Goal: Task Accomplishment & Management: Complete application form

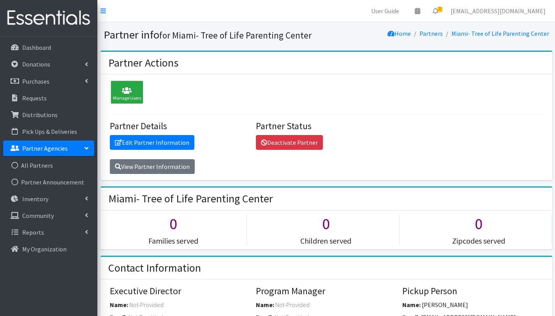
scroll to position [105, 0]
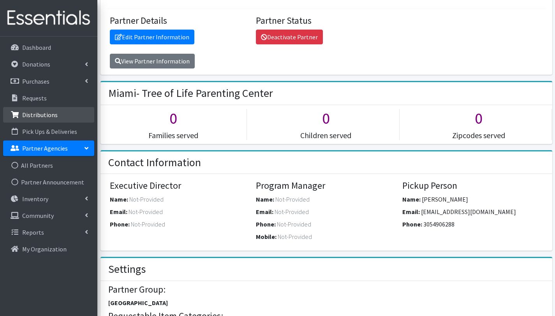
click at [44, 117] on p "Distributions" at bounding box center [39, 115] width 35 height 8
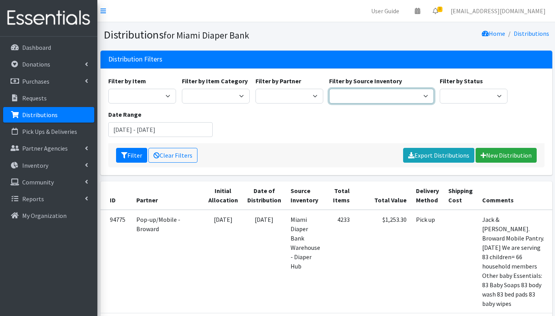
click at [365, 99] on select "Miami Diaper Bank Warehouse - Diaper Hub Partner Direct Delivery" at bounding box center [381, 96] width 105 height 15
click at [309, 95] on select "A Safe Haven for [GEOGRAPHIC_DATA] Belafonte TACOLCY Center [GEOGRAPHIC_DATA] […" at bounding box center [289, 96] width 68 height 15
select select "6808"
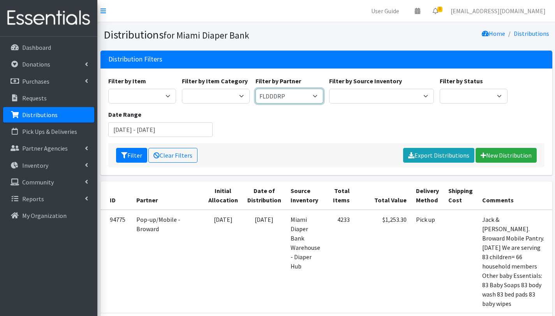
click at [255, 89] on select "A Safe Haven for [GEOGRAPHIC_DATA] Belafonte TACOLCY Center [GEOGRAPHIC_DATA] […" at bounding box center [289, 96] width 68 height 15
click at [522, 154] on link "New Distribution" at bounding box center [505, 155] width 61 height 15
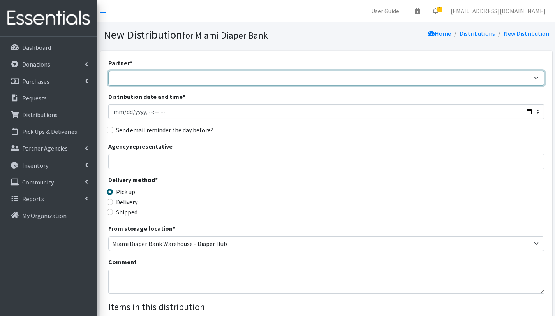
click at [145, 76] on select "A Safe Haven for [GEOGRAPHIC_DATA] Belafonte TACOLCY Center [GEOGRAPHIC_DATA] […" at bounding box center [326, 78] width 436 height 15
select select "6808"
click at [108, 71] on select "A Safe Haven for [GEOGRAPHIC_DATA] Belafonte TACOLCY Center [GEOGRAPHIC_DATA] […" at bounding box center [326, 78] width 436 height 15
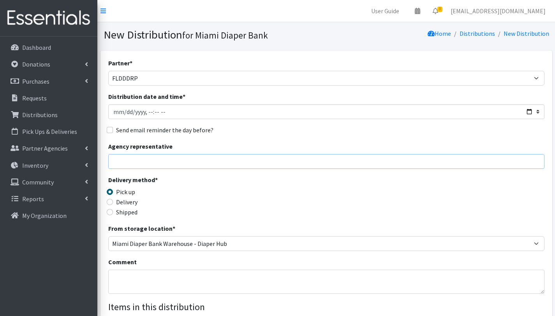
click at [169, 164] on input "Agency representative" at bounding box center [326, 161] width 436 height 15
type input "[PERSON_NAME]"
click at [138, 272] on textarea "Comment" at bounding box center [326, 282] width 436 height 24
drag, startPoint x: 170, startPoint y: 277, endPoint x: 144, endPoint y: 278, distance: 25.3
click at [144, 278] on textarea "CENTRAL 2. FLDDDRP" at bounding box center [326, 282] width 436 height 24
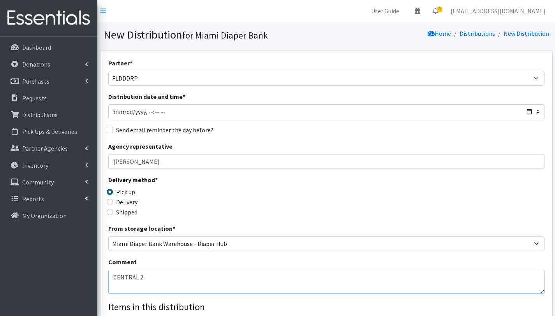
click at [114, 278] on textarea "CENTRAL 2." at bounding box center [326, 282] width 436 height 24
paste textarea "FLDDDRP"
click at [179, 277] on textarea "FLDDDRP. CENTRAL 2." at bounding box center [326, 282] width 436 height 24
click at [292, 288] on textarea "FLDDDRP. CENTRAL 2. [DATE] With this order we are serving 59 children = 42 hous…" at bounding box center [326, 282] width 436 height 24
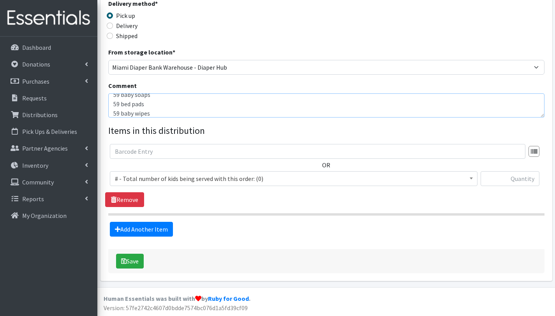
scroll to position [176, 0]
type textarea "FLDDDRP. CENTRAL 2. [DATE] With this order we are serving 59 children = 42 hous…"
click at [164, 179] on span "# - Total number of kids being served with this order: (0)" at bounding box center [293, 178] width 357 height 11
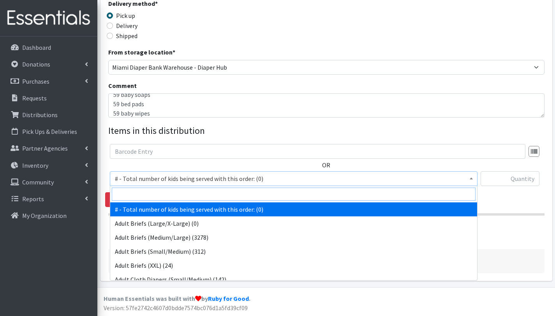
click at [165, 193] on input "search" at bounding box center [294, 194] width 364 height 13
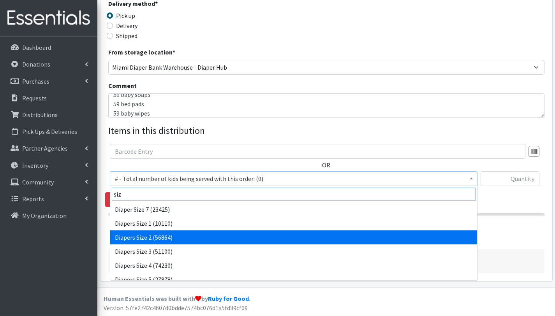
type input "siz"
select select "2668"
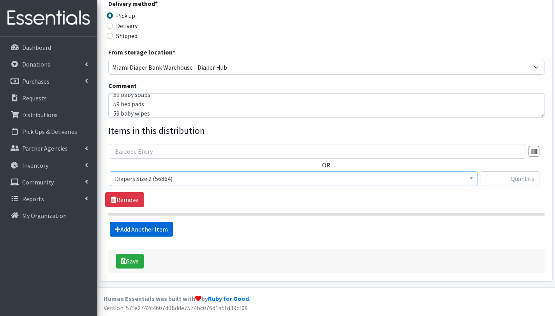
click at [139, 226] on link "Add Another Item" at bounding box center [141, 229] width 63 height 15
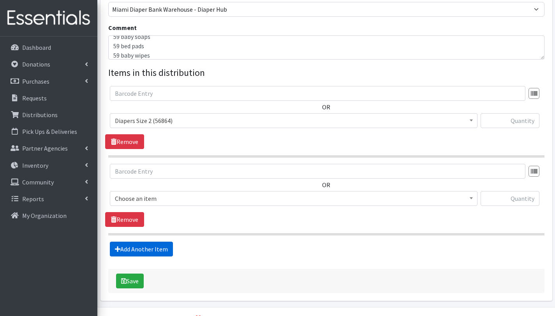
scroll to position [254, 0]
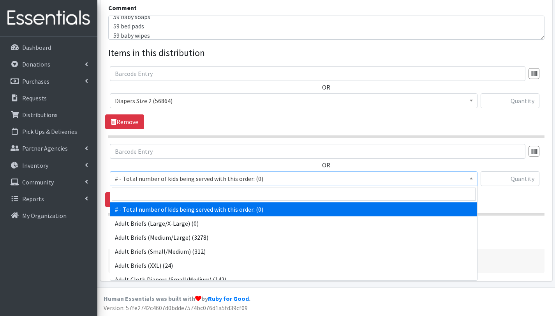
click at [144, 174] on span "# - Total number of kids being served with this order: (0)" at bounding box center [293, 178] width 357 height 11
click at [147, 193] on input "search" at bounding box center [294, 194] width 364 height 13
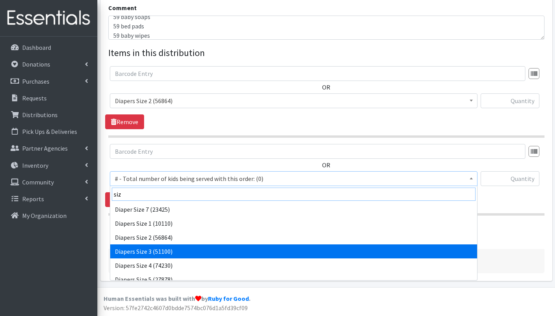
type input "siz"
select select "2655"
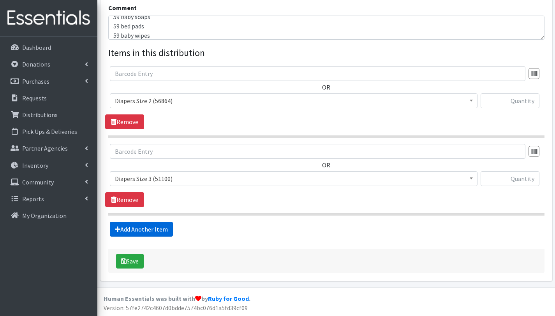
click at [143, 231] on link "Add Another Item" at bounding box center [141, 229] width 63 height 15
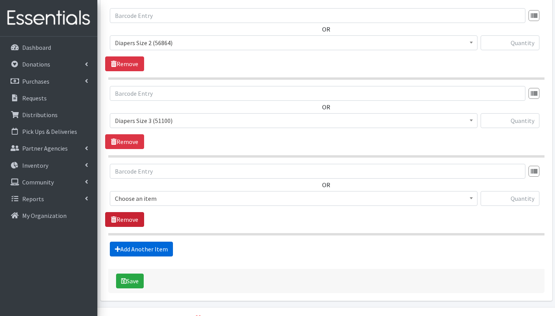
scroll to position [332, 0]
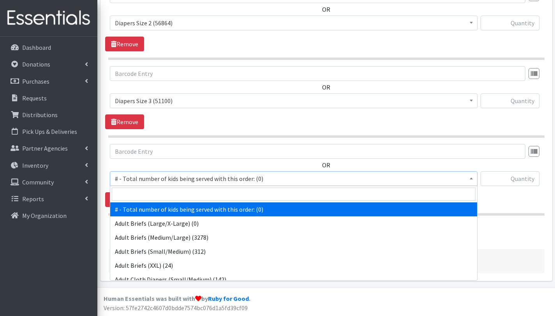
click at [146, 178] on span "# - Total number of kids being served with this order: (0)" at bounding box center [293, 178] width 357 height 11
click at [147, 193] on input "search" at bounding box center [294, 194] width 364 height 13
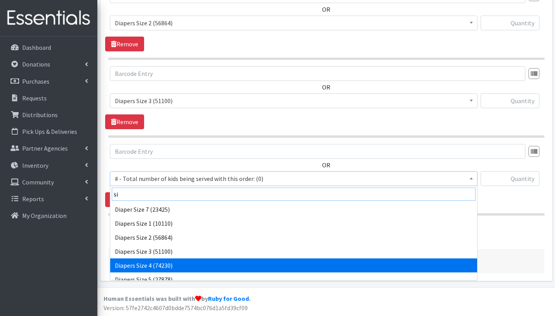
type input "si"
select select "2661"
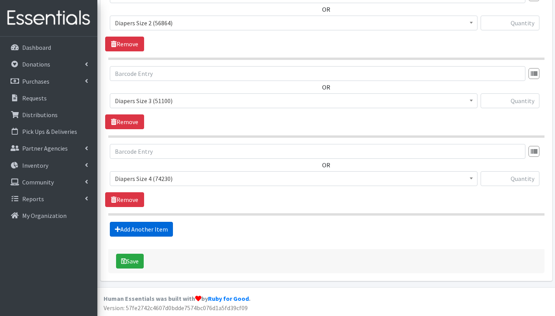
click at [152, 230] on link "Add Another Item" at bounding box center [141, 229] width 63 height 15
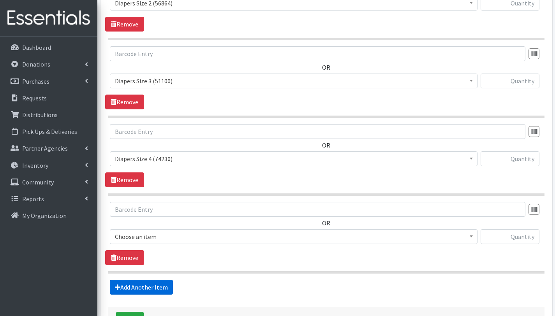
scroll to position [410, 0]
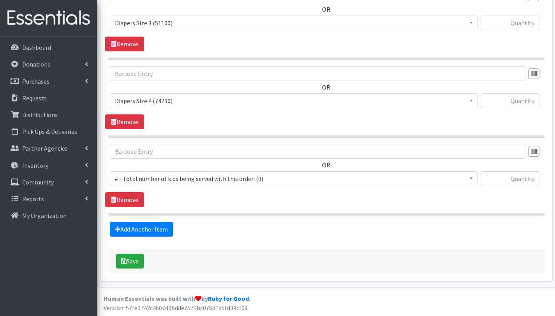
click at [161, 178] on span "# - Total number of kids being served with this order: (0)" at bounding box center [293, 178] width 357 height 11
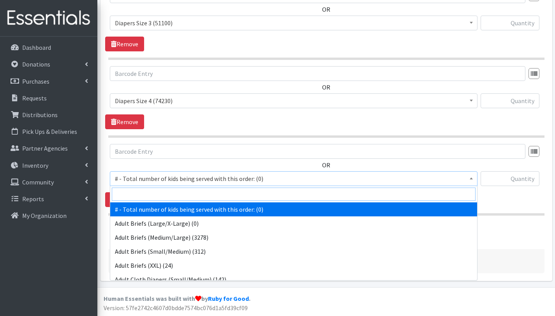
click at [163, 196] on input "search" at bounding box center [294, 194] width 364 height 13
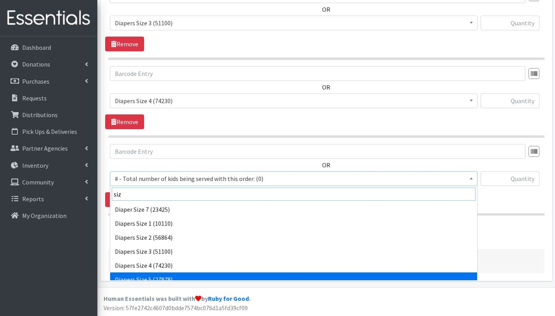
type input "siz"
select select "2652"
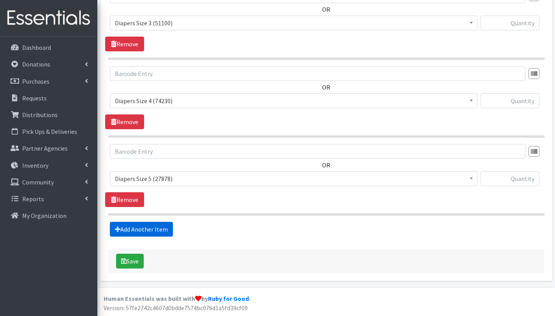
click at [148, 230] on link "Add Another Item" at bounding box center [141, 229] width 63 height 15
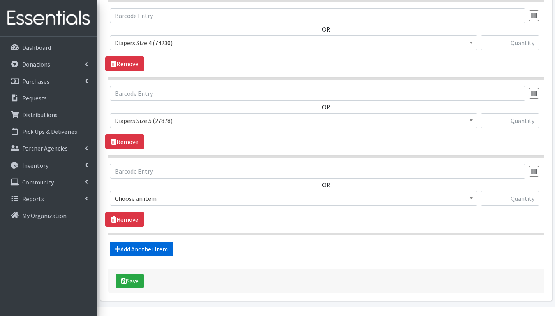
scroll to position [488, 0]
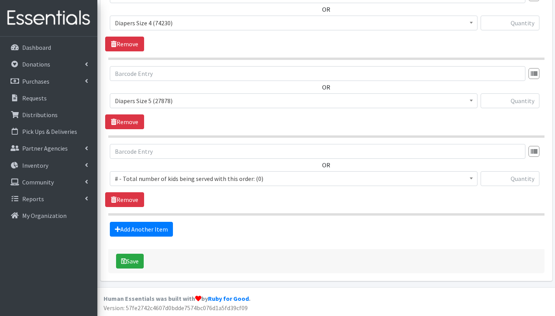
click at [150, 176] on span "# - Total number of kids being served with this order: (0)" at bounding box center [293, 178] width 357 height 11
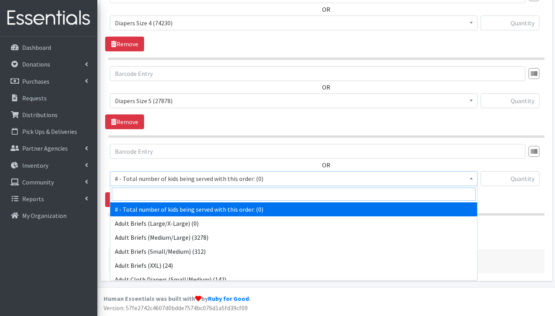
click at [153, 188] on input "search" at bounding box center [294, 194] width 364 height 13
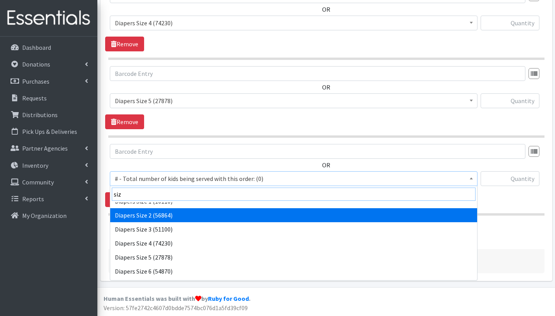
scroll to position [34, 0]
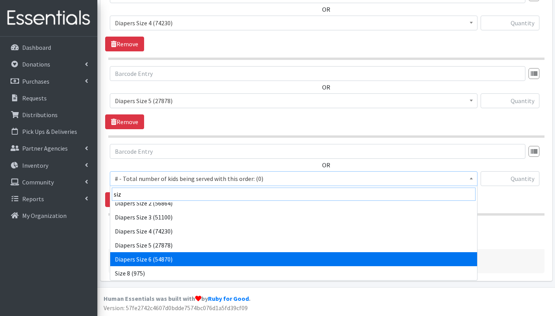
type input "siz"
select select "2674"
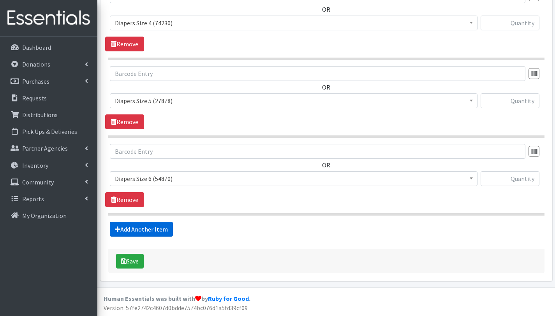
click at [147, 232] on link "Add Another Item" at bounding box center [141, 229] width 63 height 15
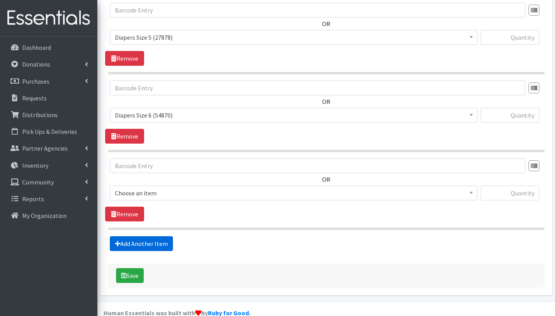
scroll to position [566, 0]
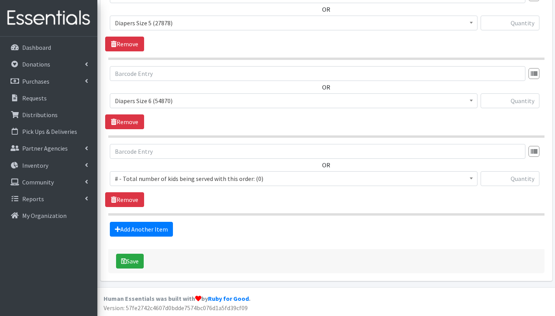
click at [154, 178] on span "# - Total number of kids being served with this order: (0)" at bounding box center [293, 178] width 357 height 11
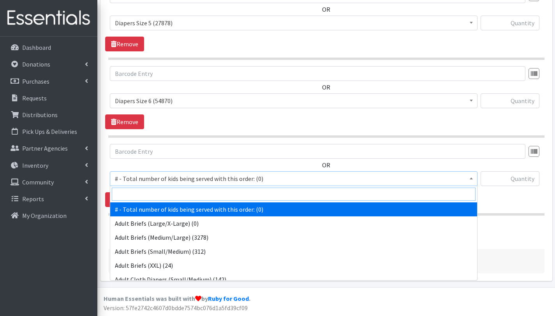
click at [157, 195] on input "search" at bounding box center [294, 194] width 364 height 13
type input "siz"
select select "12644"
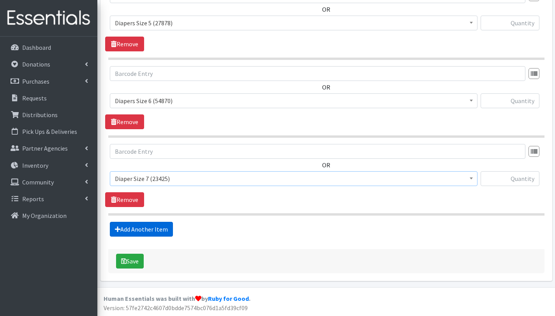
click at [149, 231] on link "Add Another Item" at bounding box center [141, 229] width 63 height 15
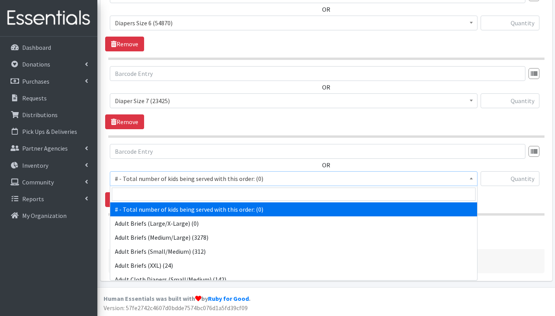
click at [148, 179] on span "# - Total number of kids being served with this order: (0)" at bounding box center [293, 178] width 357 height 11
click at [150, 193] on input "search" at bounding box center [294, 194] width 364 height 13
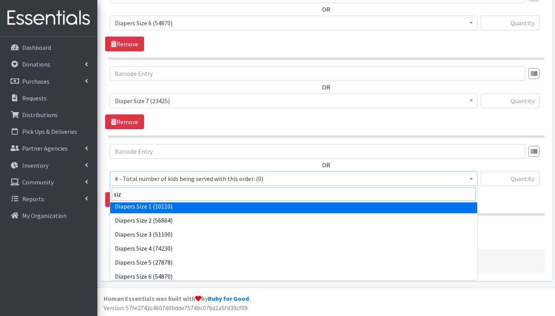
scroll to position [34, 0]
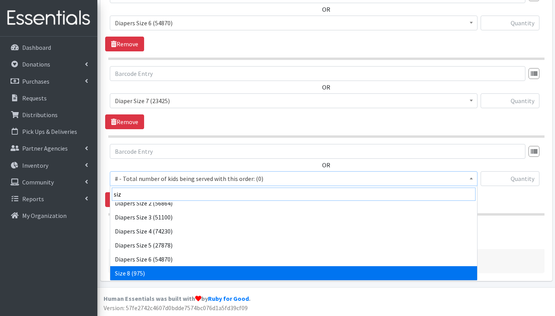
type input "siz"
select select "15229"
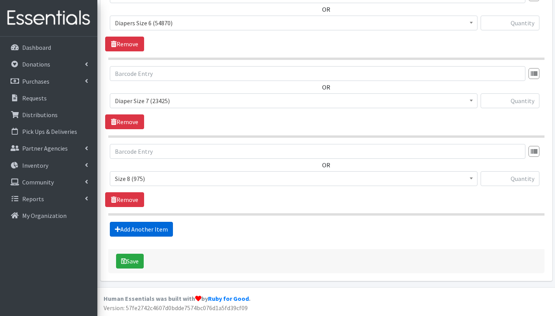
click at [147, 225] on link "Add Another Item" at bounding box center [141, 229] width 63 height 15
click at [156, 179] on span "Choose an item" at bounding box center [293, 178] width 357 height 11
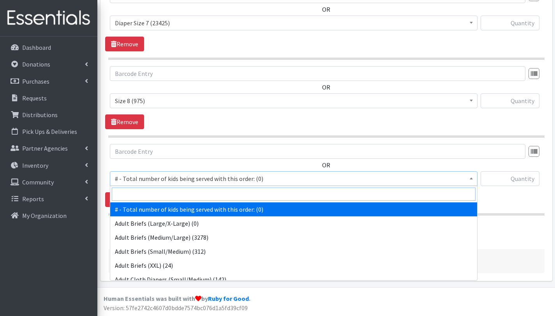
click at [157, 193] on input "search" at bounding box center [294, 194] width 364 height 13
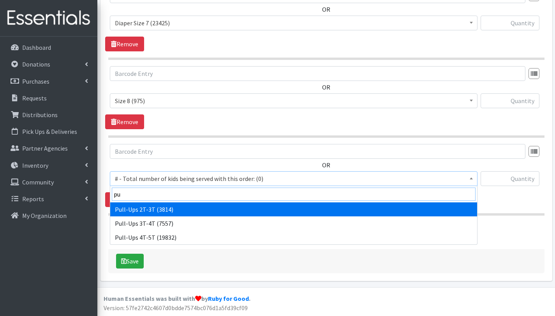
type input "pu"
select select "2644"
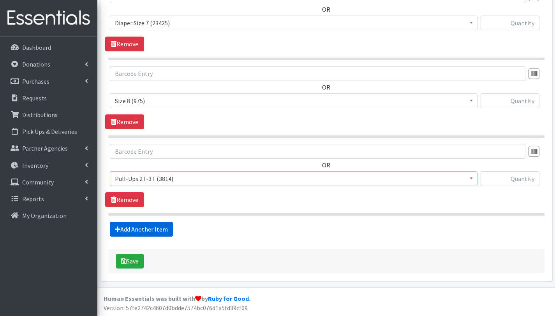
click at [141, 229] on link "Add Another Item" at bounding box center [141, 229] width 63 height 15
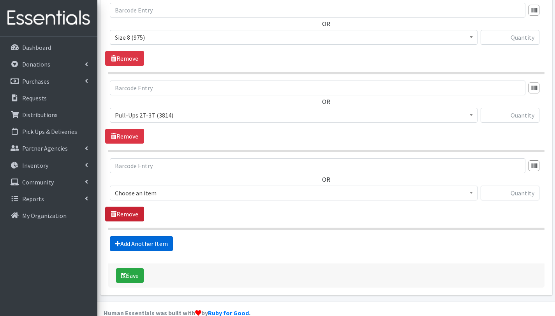
scroll to position [799, 0]
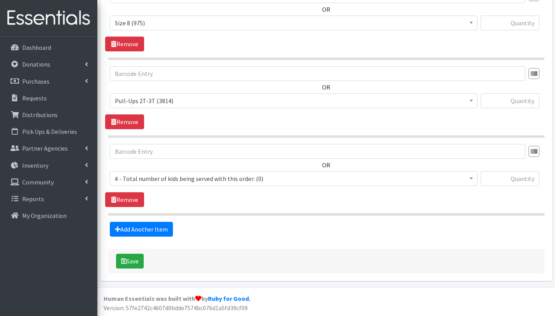
click at [141, 179] on span "# - Total number of kids being served with this order: (0)" at bounding box center [293, 178] width 357 height 11
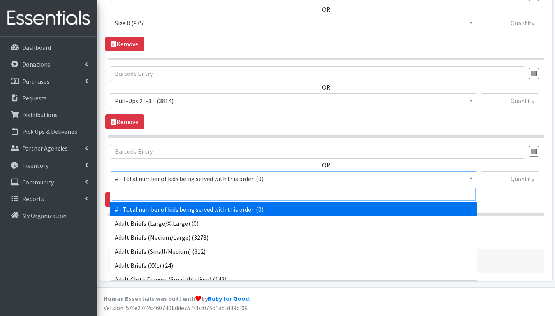
click at [144, 197] on input "search" at bounding box center [294, 194] width 364 height 13
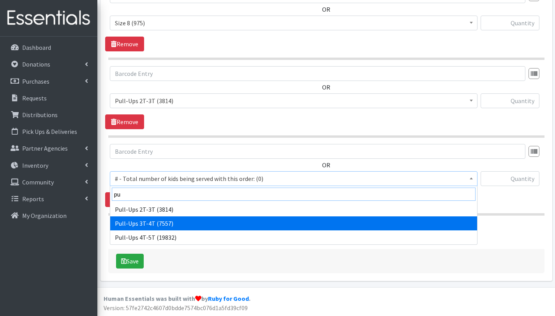
type input "pu"
select select "2679"
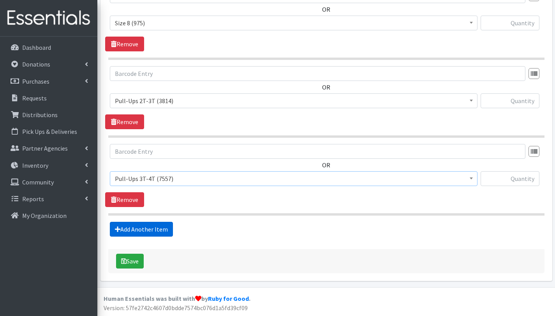
click at [165, 227] on link "Add Another Item" at bounding box center [141, 229] width 63 height 15
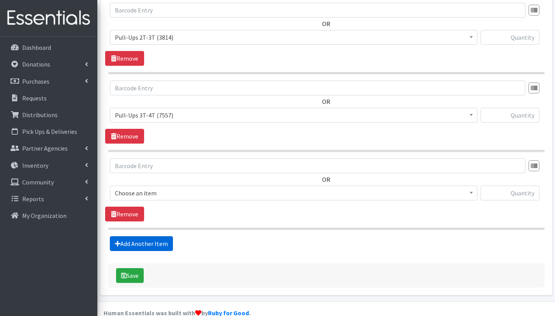
scroll to position [877, 0]
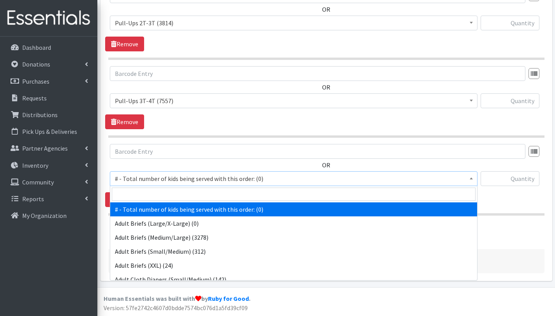
click at [152, 176] on span "# - Total number of kids being served with this order: (0)" at bounding box center [293, 178] width 357 height 11
click at [154, 195] on input "search" at bounding box center [294, 194] width 364 height 13
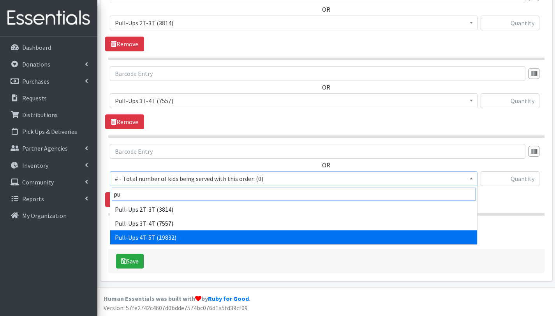
type input "pu"
select select "2680"
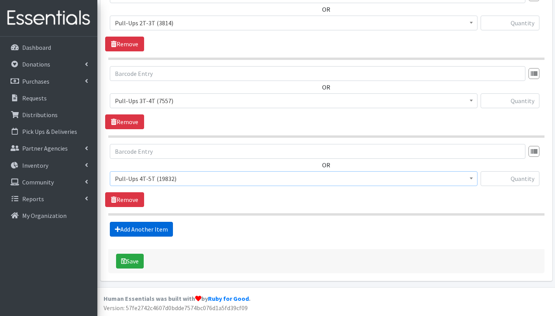
click at [150, 230] on link "Add Another Item" at bounding box center [141, 229] width 63 height 15
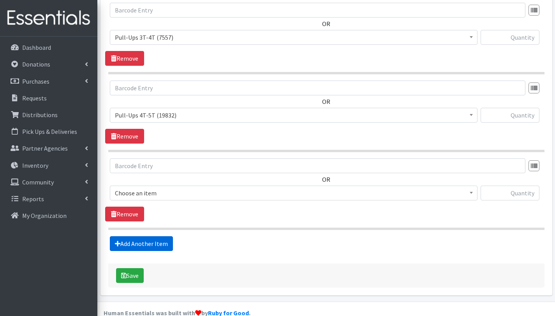
scroll to position [955, 0]
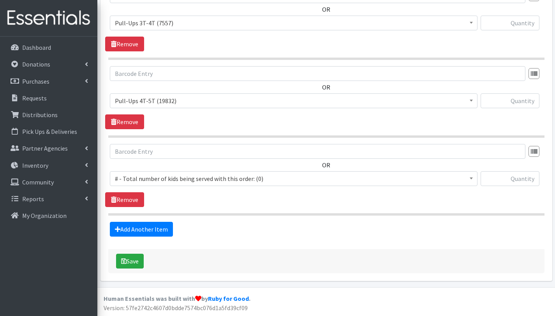
click at [149, 179] on span "# - Total number of kids being served with this order: (0)" at bounding box center [293, 178] width 357 height 11
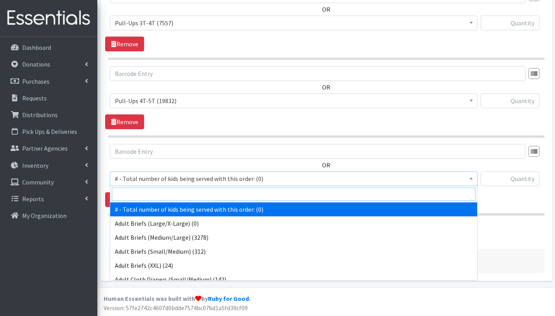
click at [149, 195] on input "search" at bounding box center [294, 194] width 364 height 13
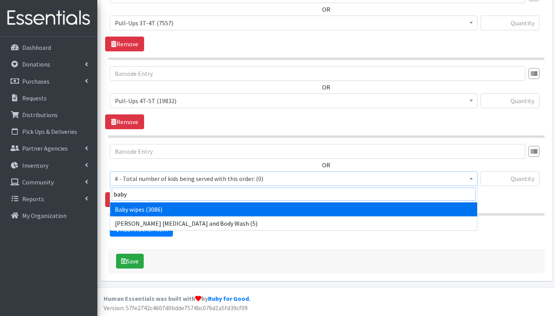
type input "baby"
select select "2649"
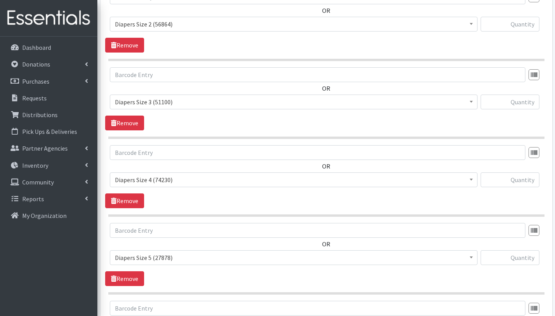
scroll to position [282, 0]
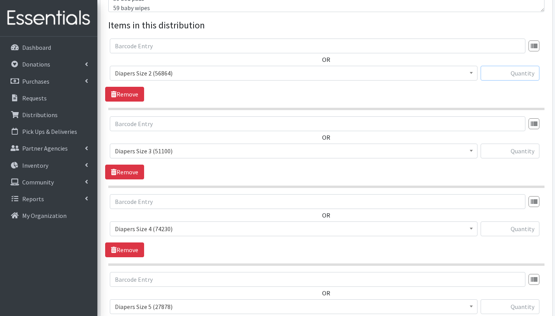
click at [501, 74] on input "text" at bounding box center [509, 73] width 59 height 15
type input "75"
click at [515, 151] on input "text" at bounding box center [509, 151] width 59 height 15
type input "225"
click at [521, 229] on input "text" at bounding box center [509, 229] width 59 height 15
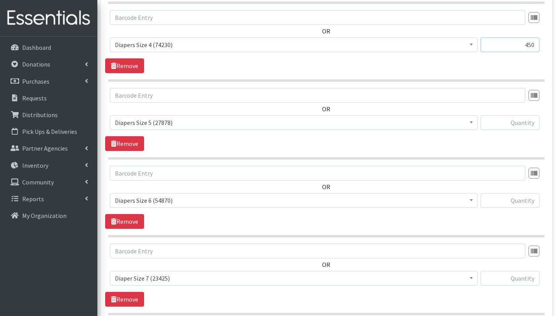
scroll to position [466, 0]
type input "450"
click at [521, 123] on input "text" at bounding box center [509, 123] width 59 height 15
type input "375"
click at [529, 205] on input "text" at bounding box center [509, 200] width 59 height 15
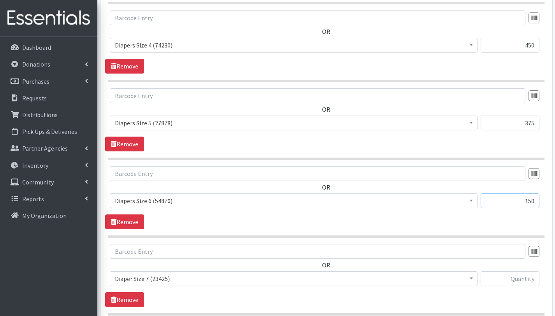
type input "150"
drag, startPoint x: 535, startPoint y: 123, endPoint x: 522, endPoint y: 124, distance: 13.6
click at [522, 124] on input "375" at bounding box center [509, 123] width 59 height 15
type input "1350"
click at [528, 201] on input "150" at bounding box center [509, 200] width 59 height 15
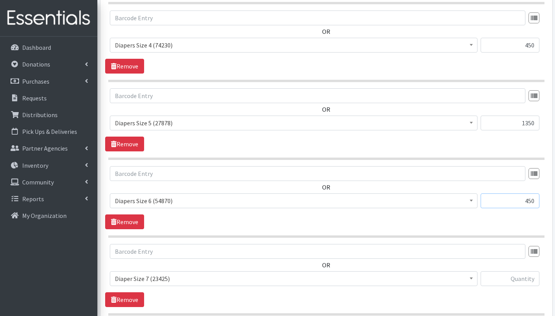
scroll to position [467, 0]
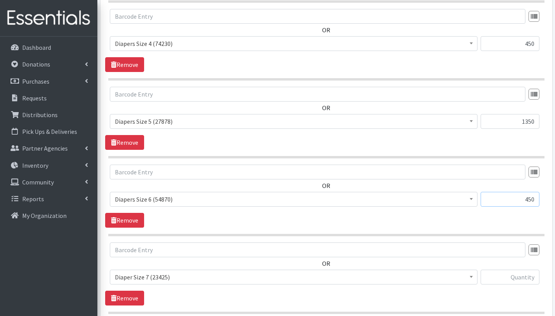
type input "450"
click at [529, 276] on input "text" at bounding box center [509, 277] width 59 height 15
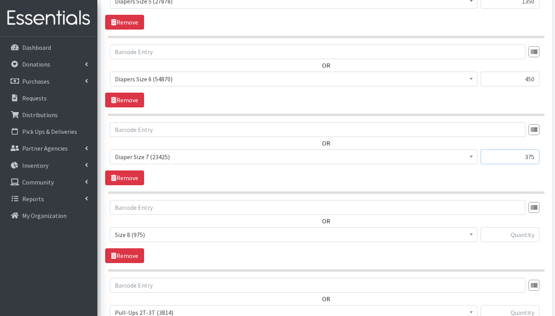
scroll to position [620, 0]
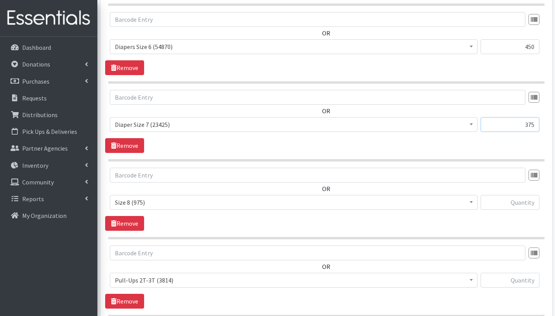
type input "375"
click at [524, 202] on input "text" at bounding box center [509, 202] width 59 height 15
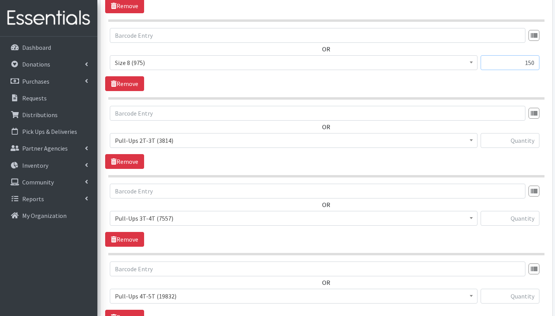
scroll to position [817, 0]
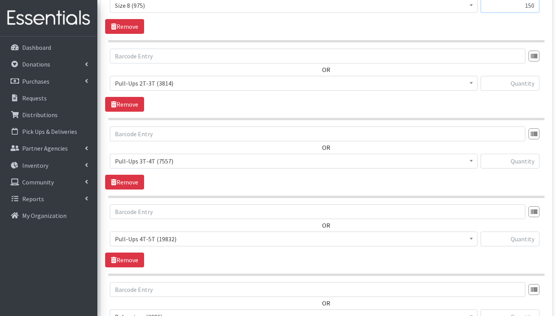
type input "150"
click at [527, 86] on input "text" at bounding box center [509, 83] width 59 height 15
type input "600"
click at [524, 163] on input "text" at bounding box center [509, 161] width 59 height 15
type input "600"
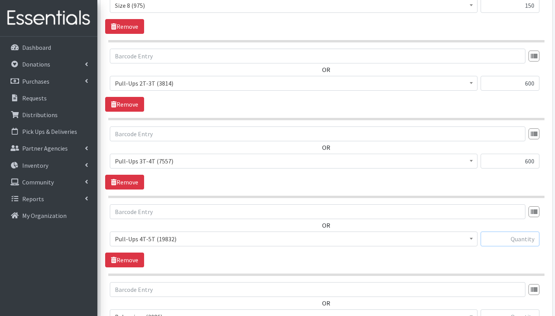
click at [511, 242] on input "text" at bounding box center [509, 239] width 59 height 15
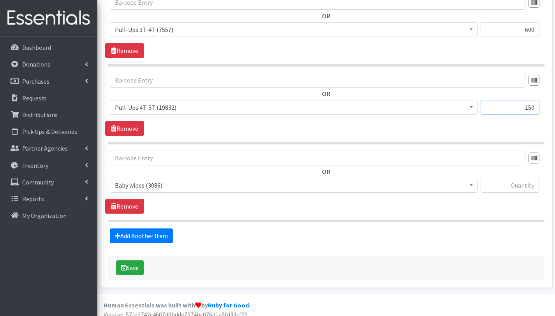
scroll to position [942, 0]
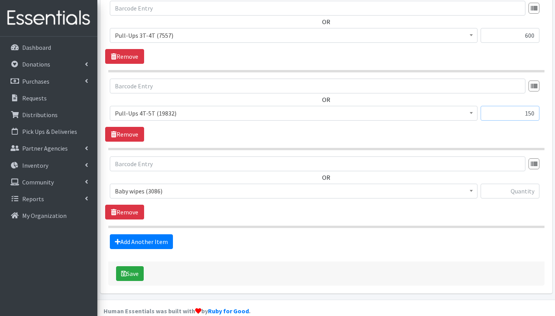
type input "150"
click at [529, 185] on input "text" at bounding box center [509, 191] width 59 height 15
type input "59"
click at [140, 274] on button "Save" at bounding box center [130, 273] width 28 height 15
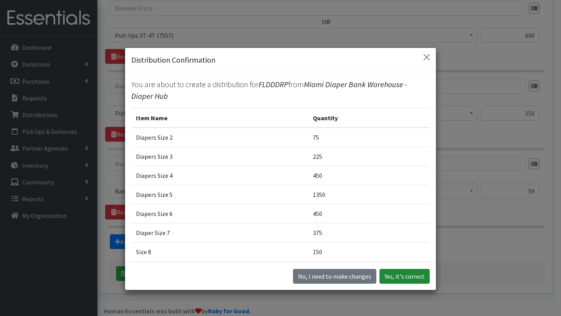
click at [399, 279] on button "Yes, it's correct" at bounding box center [404, 276] width 50 height 15
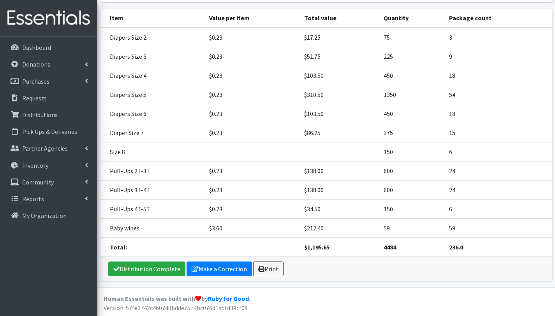
scroll to position [180, 0]
click at [277, 268] on link "Print" at bounding box center [268, 268] width 30 height 15
